Goal: Information Seeking & Learning: Learn about a topic

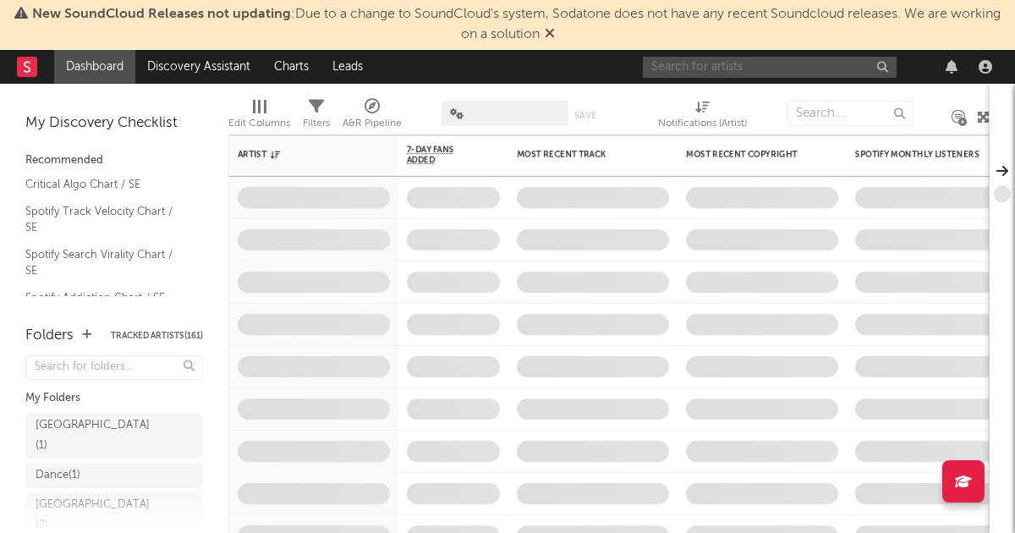
click at [746, 67] on input "text" at bounding box center [770, 67] width 254 height 21
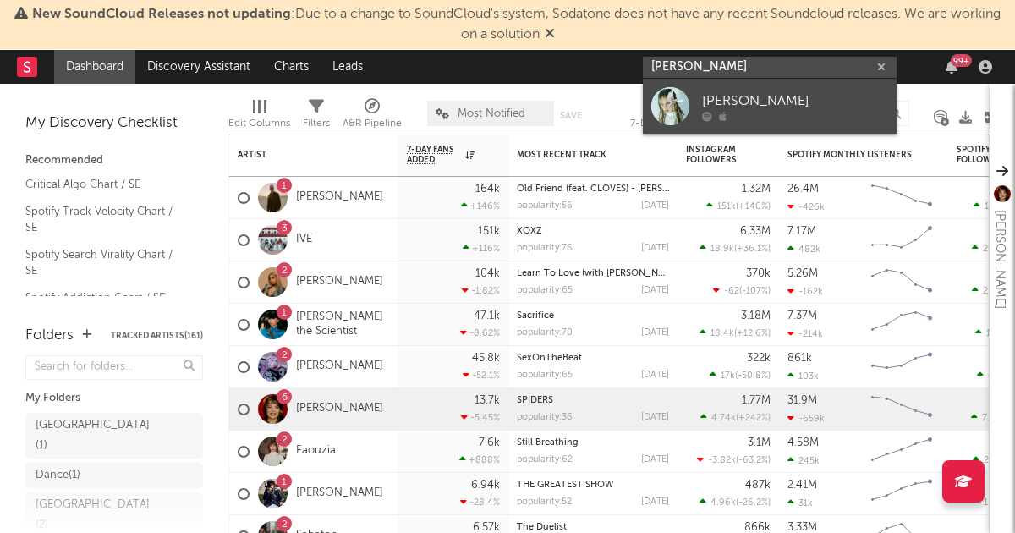
type input "[PERSON_NAME]"
click at [740, 102] on div "[PERSON_NAME]" at bounding box center [795, 100] width 186 height 20
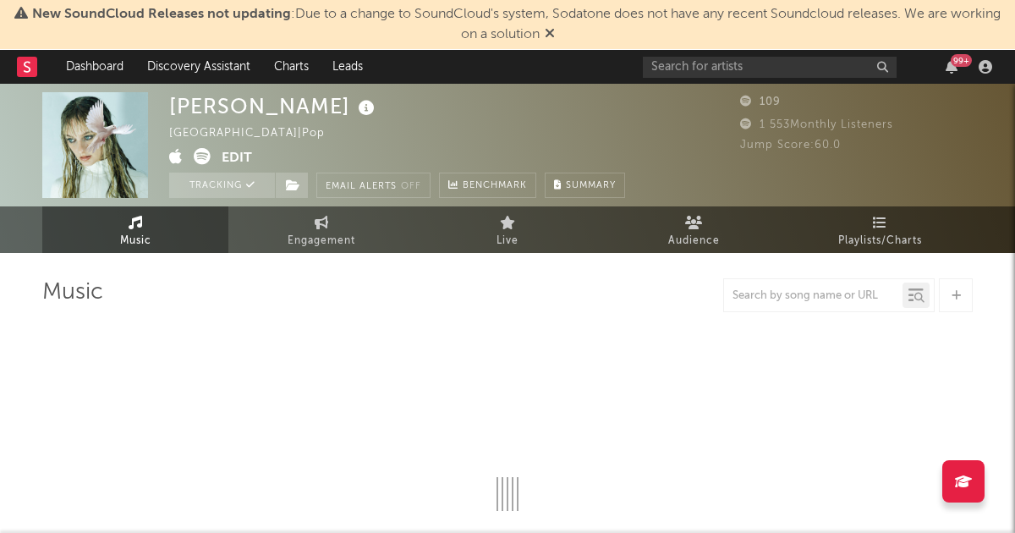
select select "1w"
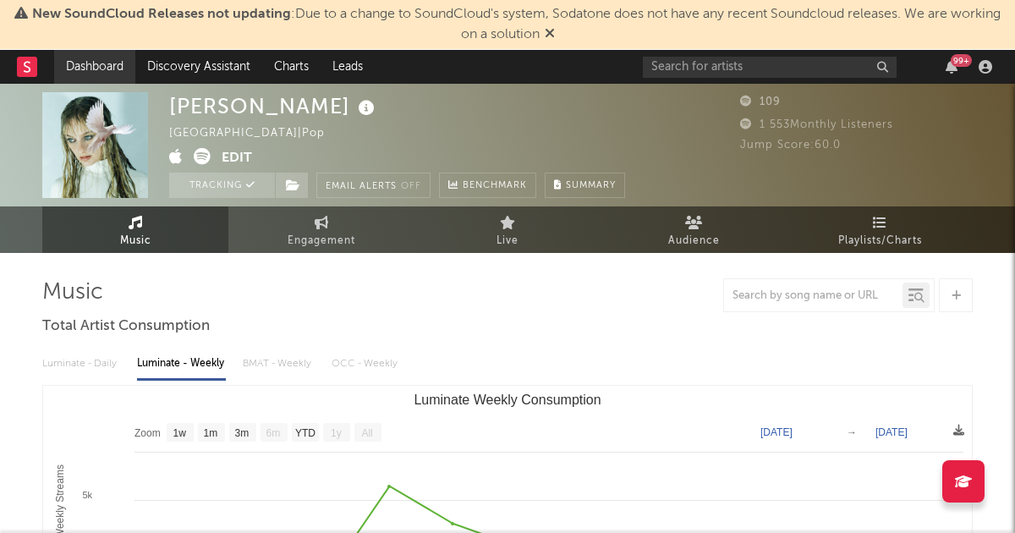
click at [114, 67] on link "Dashboard" at bounding box center [94, 67] width 81 height 34
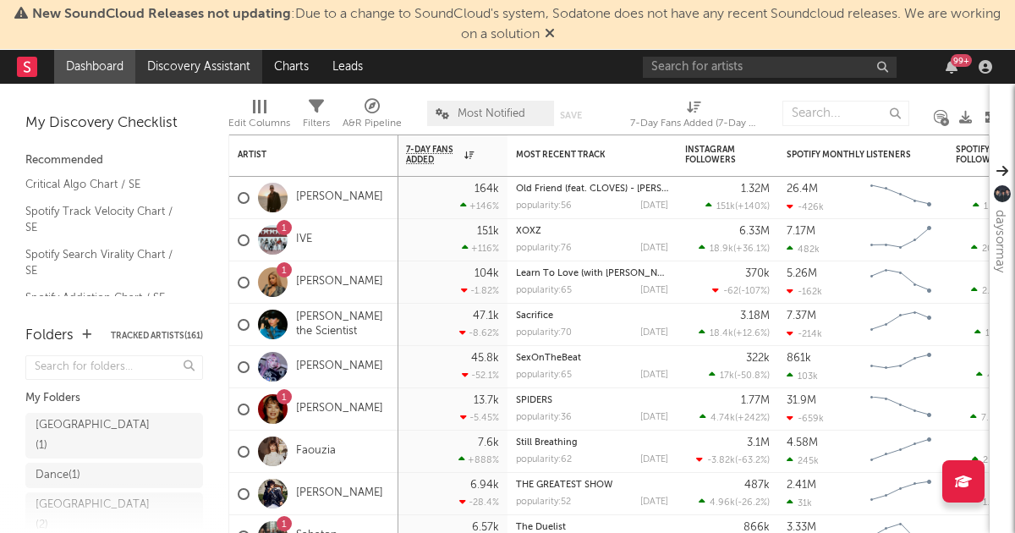
click at [217, 68] on link "Discovery Assistant" at bounding box center [198, 67] width 127 height 34
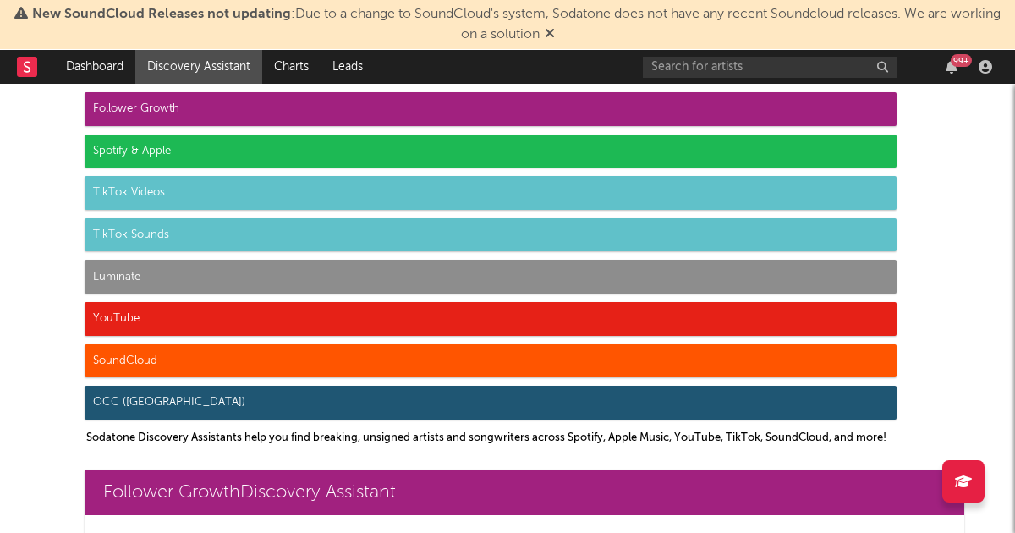
click at [550, 27] on icon at bounding box center [550, 33] width 10 height 14
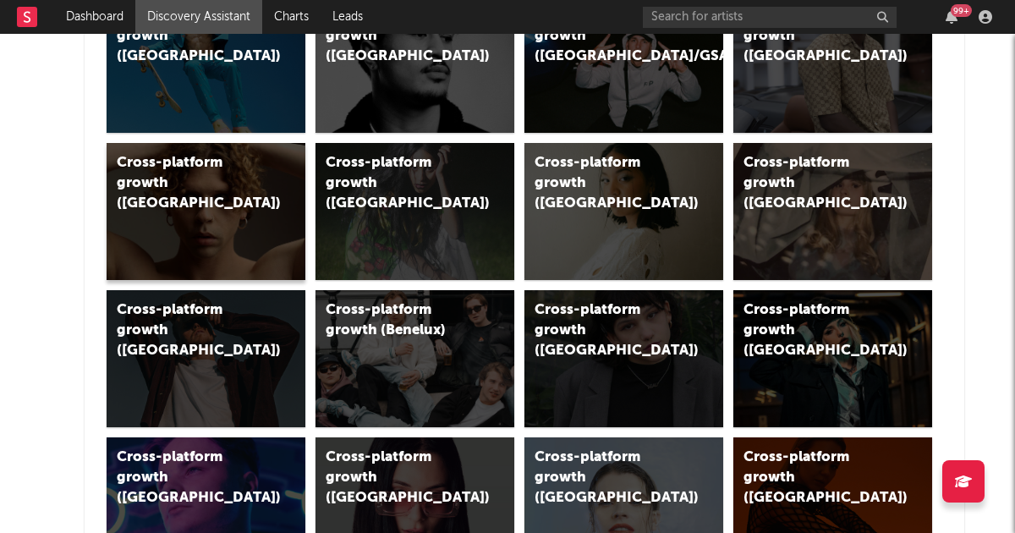
scroll to position [677, 0]
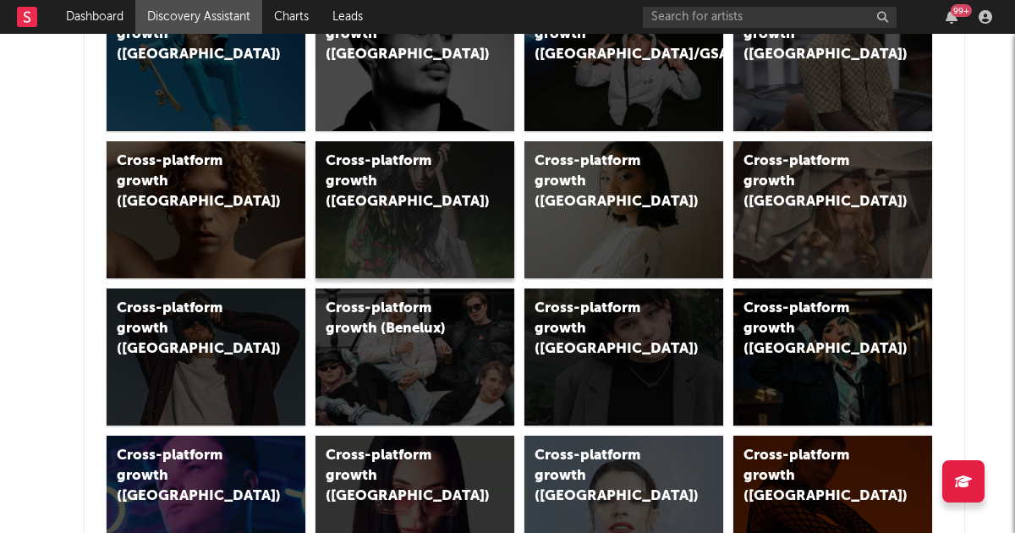
click at [409, 202] on div "Cross-platform growth ([GEOGRAPHIC_DATA])" at bounding box center [414, 209] width 199 height 137
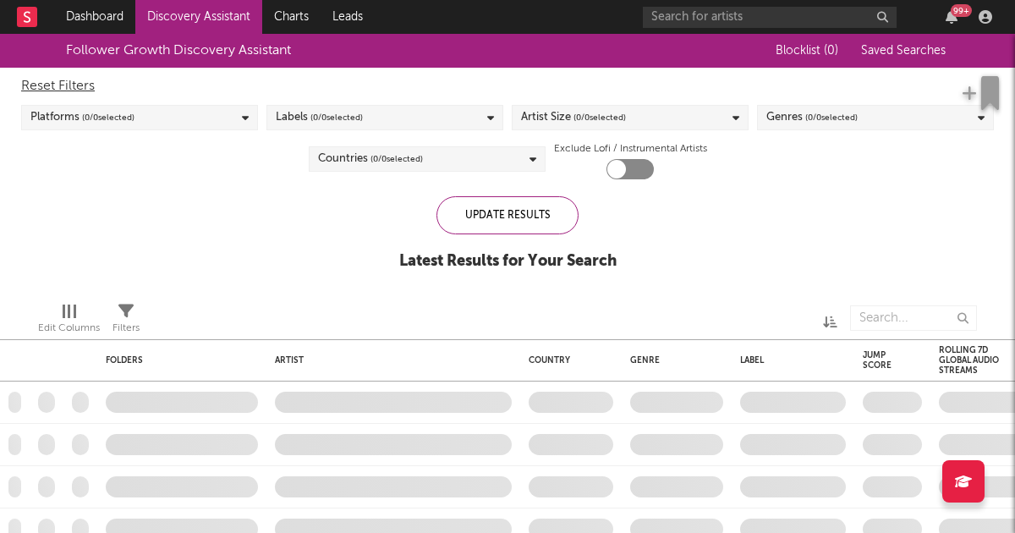
checkbox input "true"
